Goal: Information Seeking & Learning: Learn about a topic

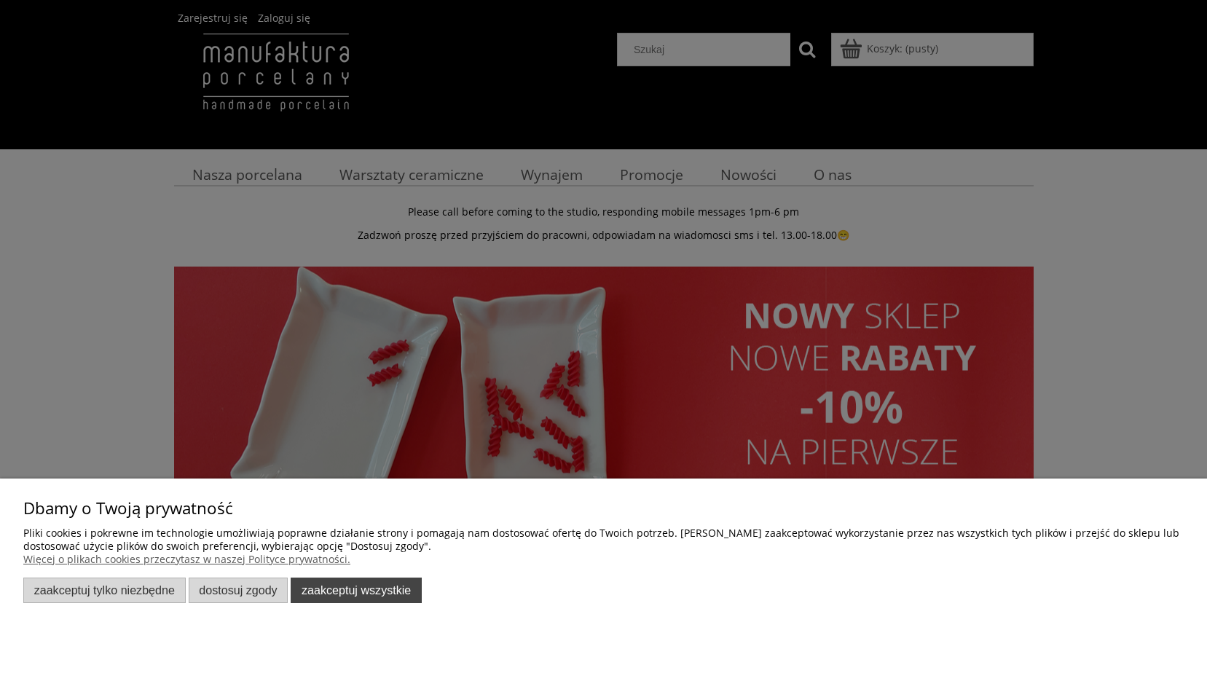
click at [375, 590] on button "Zaakceptuj wszystkie" at bounding box center [356, 590] width 131 height 25
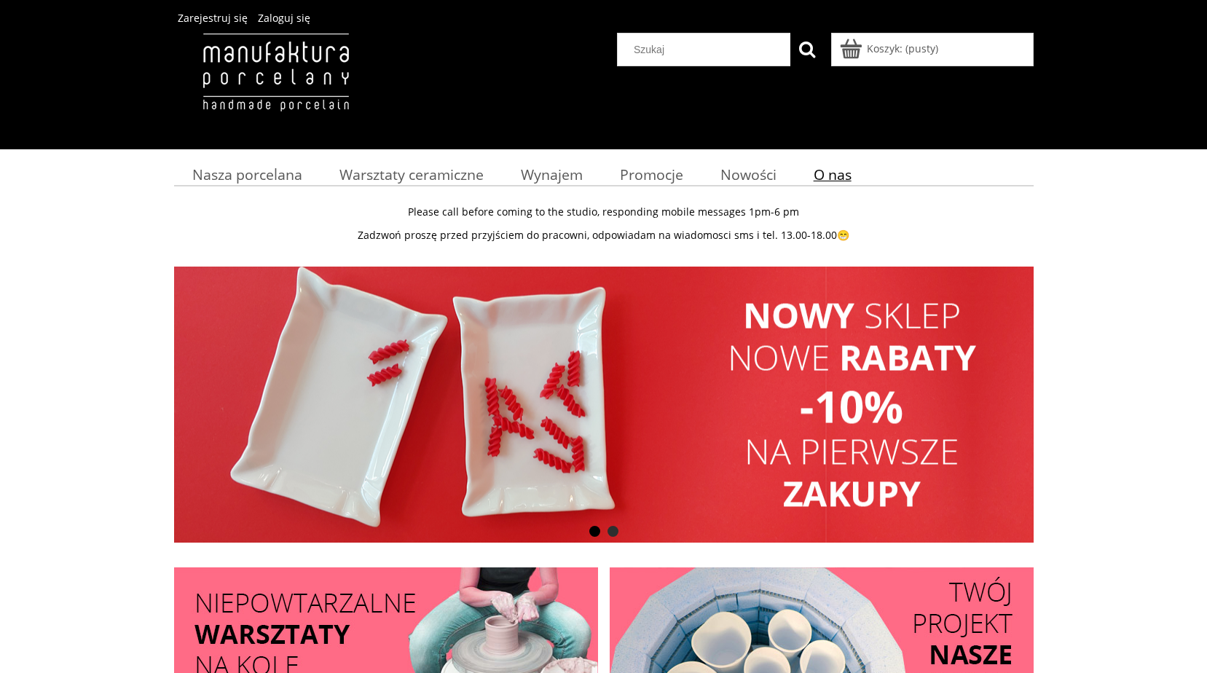
click at [850, 166] on span "O nas" at bounding box center [833, 175] width 38 height 20
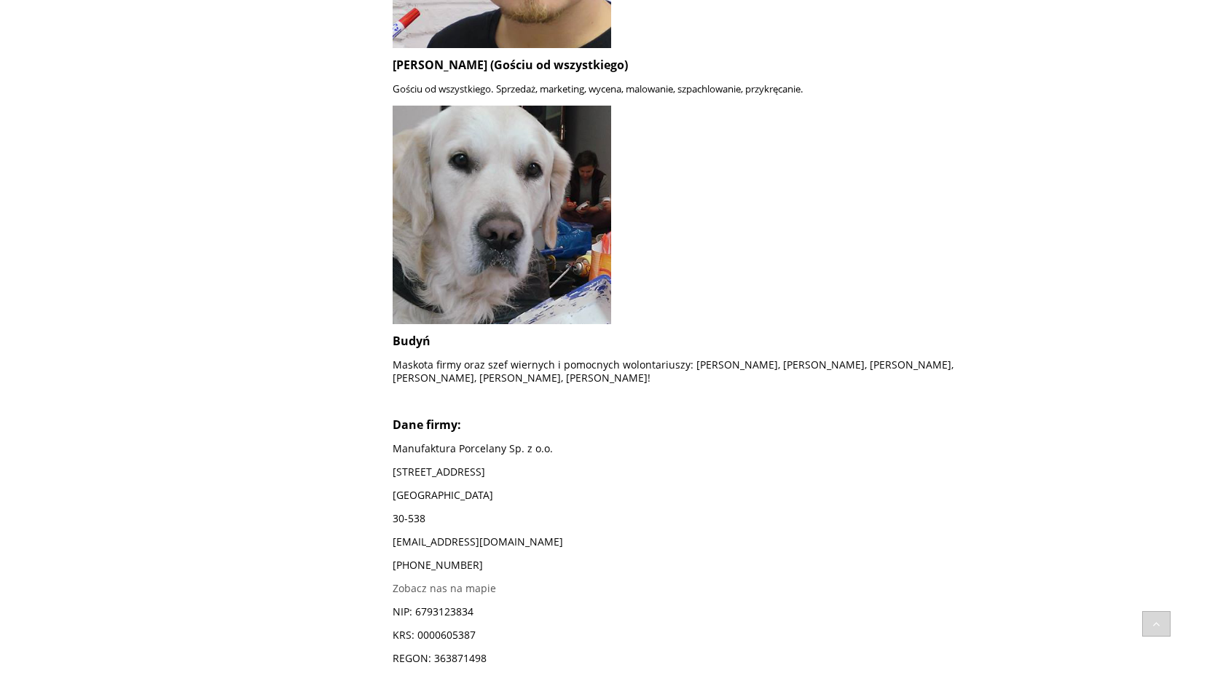
scroll to position [1389, 0]
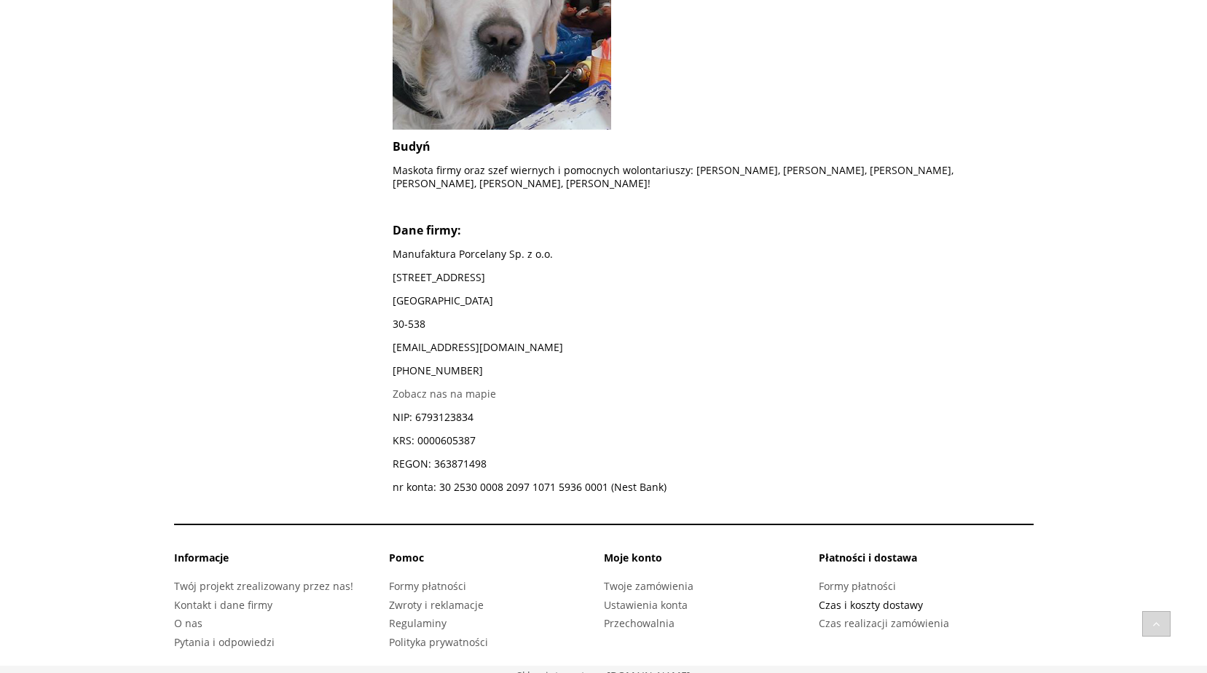
click at [858, 598] on link "Czas i koszty dostawy" at bounding box center [871, 605] width 104 height 14
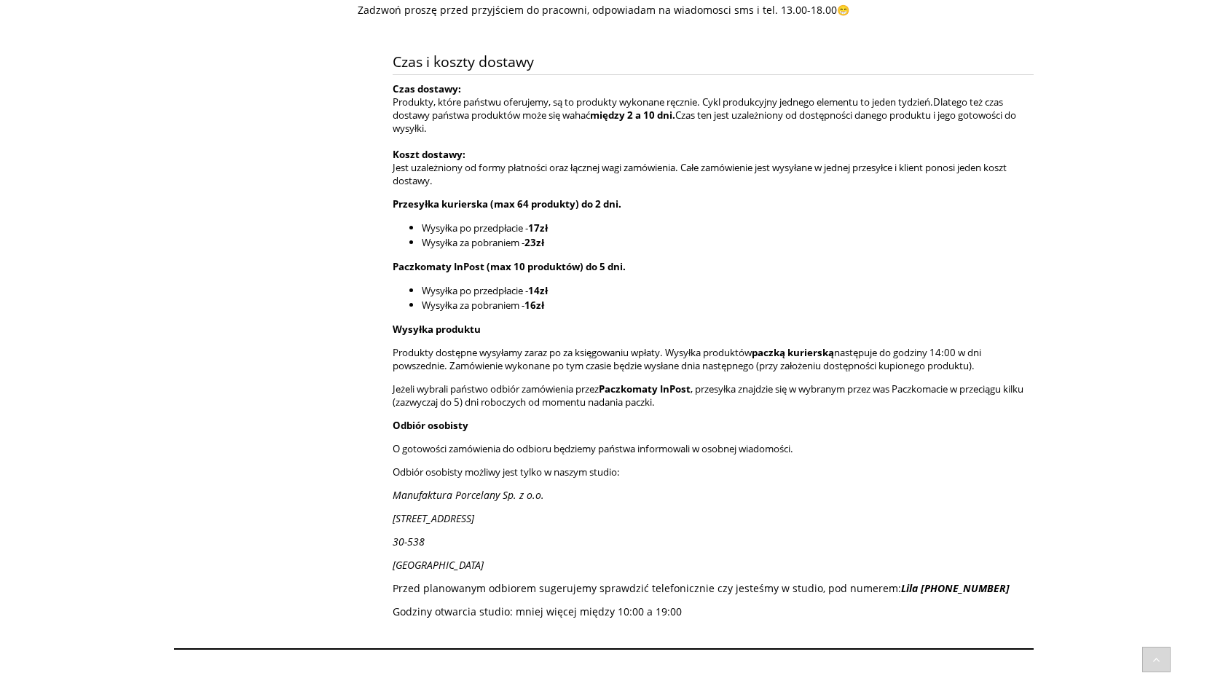
scroll to position [385, 0]
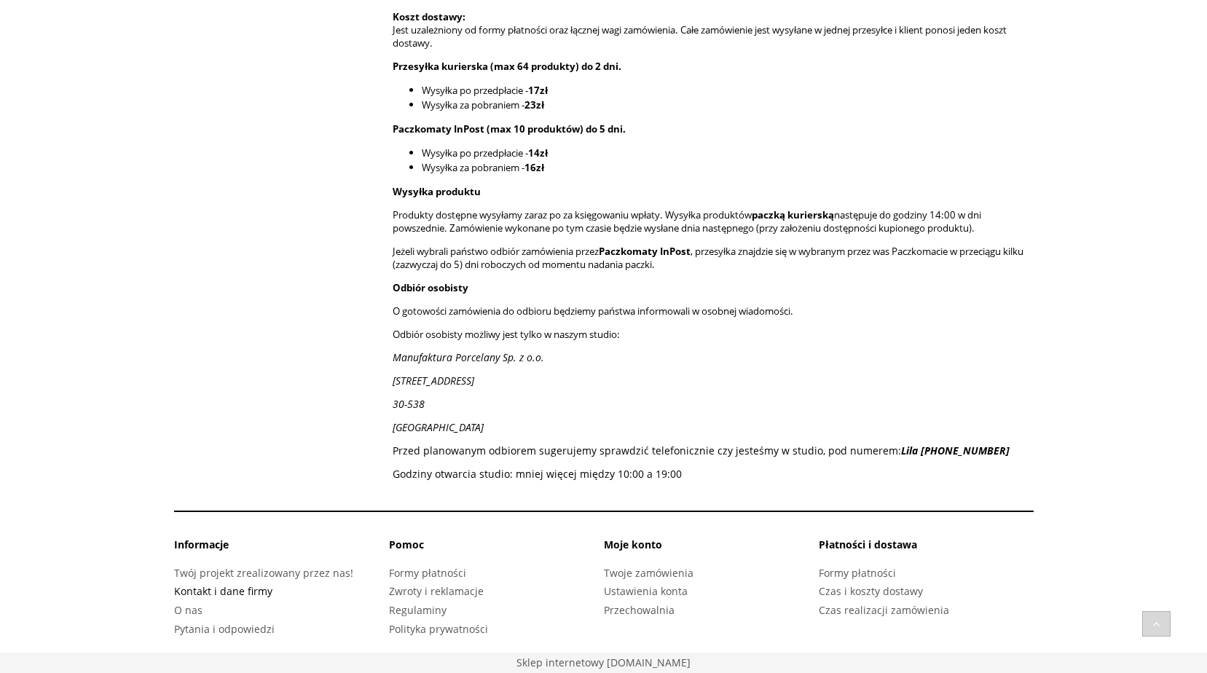
click at [236, 588] on link "Kontakt i dane firmy" at bounding box center [223, 591] width 98 height 14
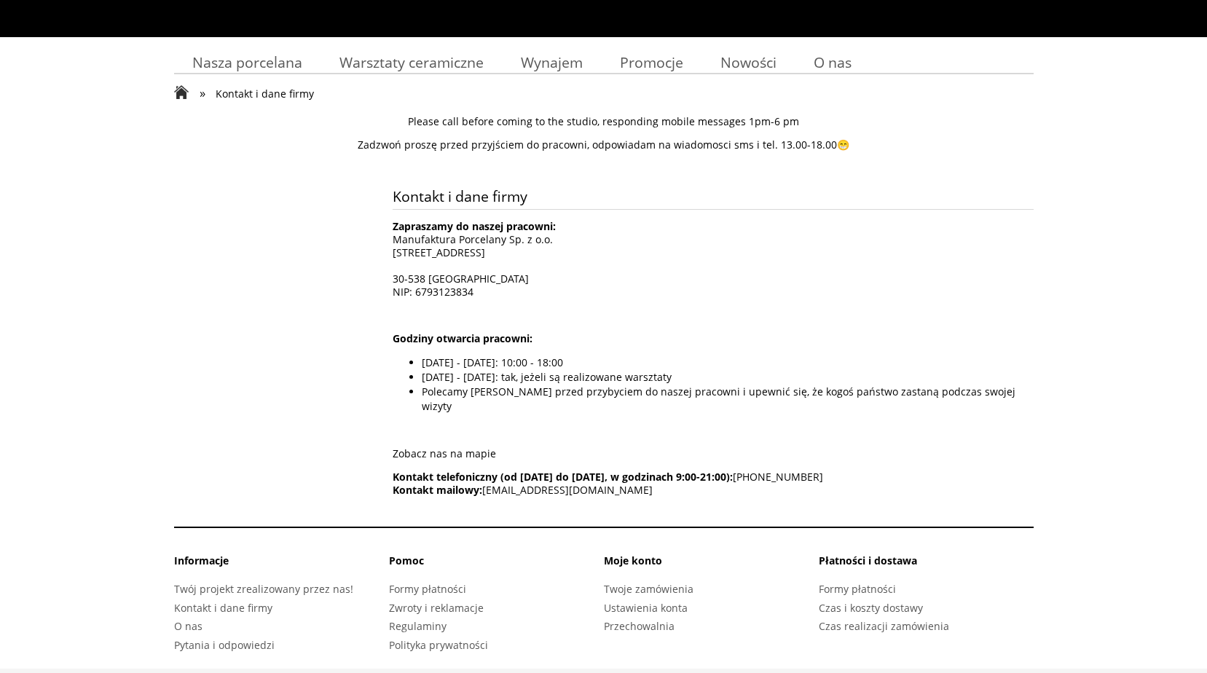
scroll to position [114, 0]
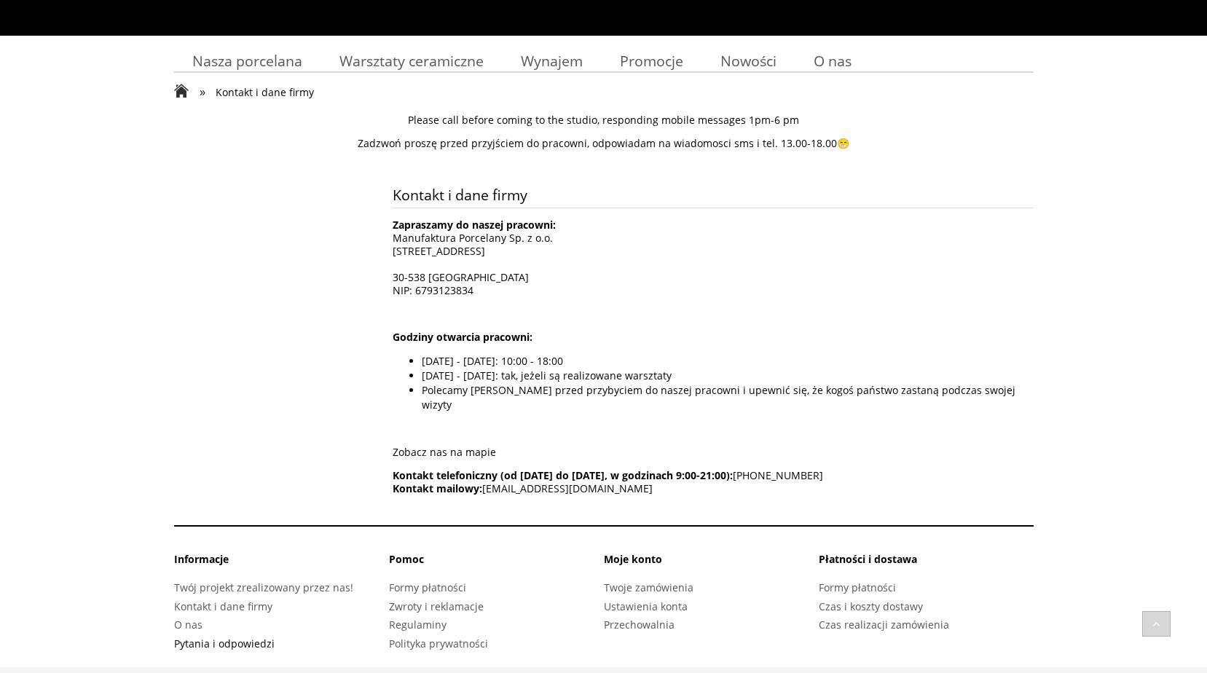
click at [250, 637] on link "Pytania i odpowiedzi" at bounding box center [224, 644] width 101 height 14
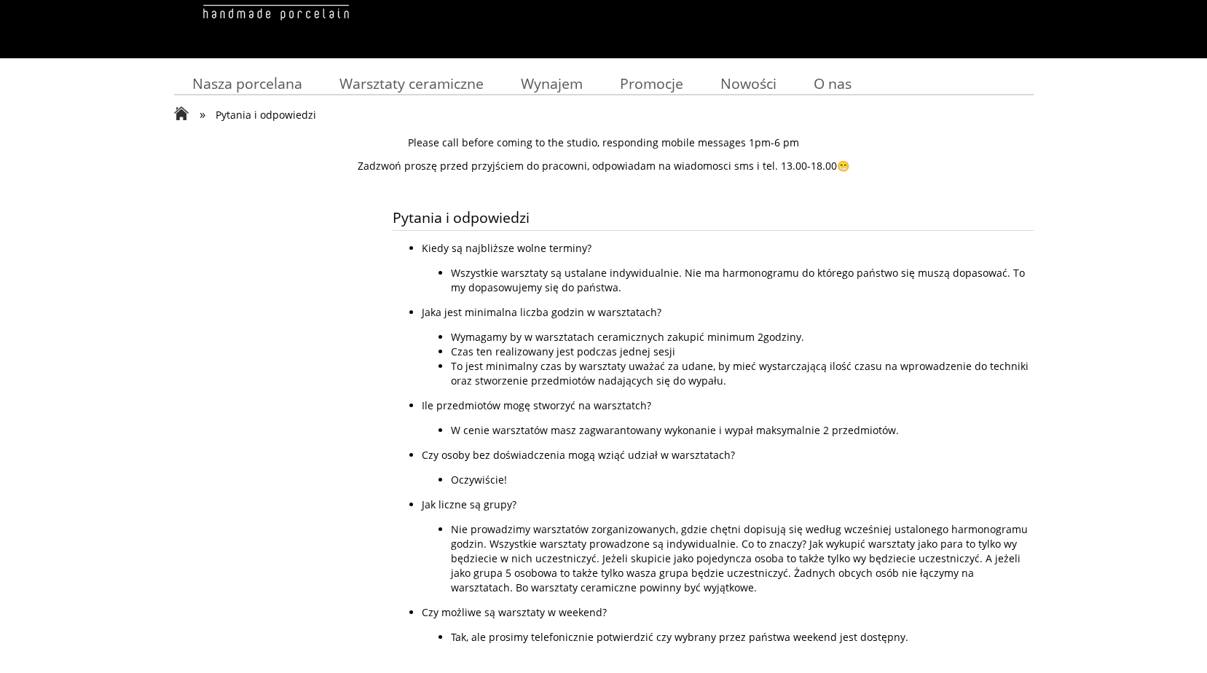
scroll to position [255, 0]
